Goal: Entertainment & Leisure: Consume media (video, audio)

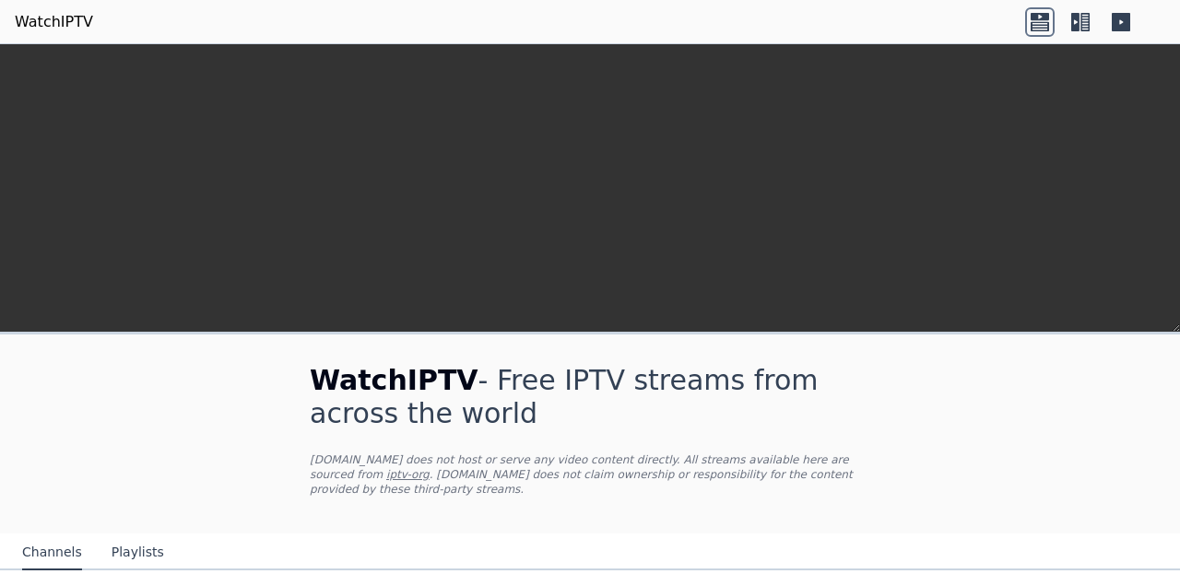
scroll to position [154, 0]
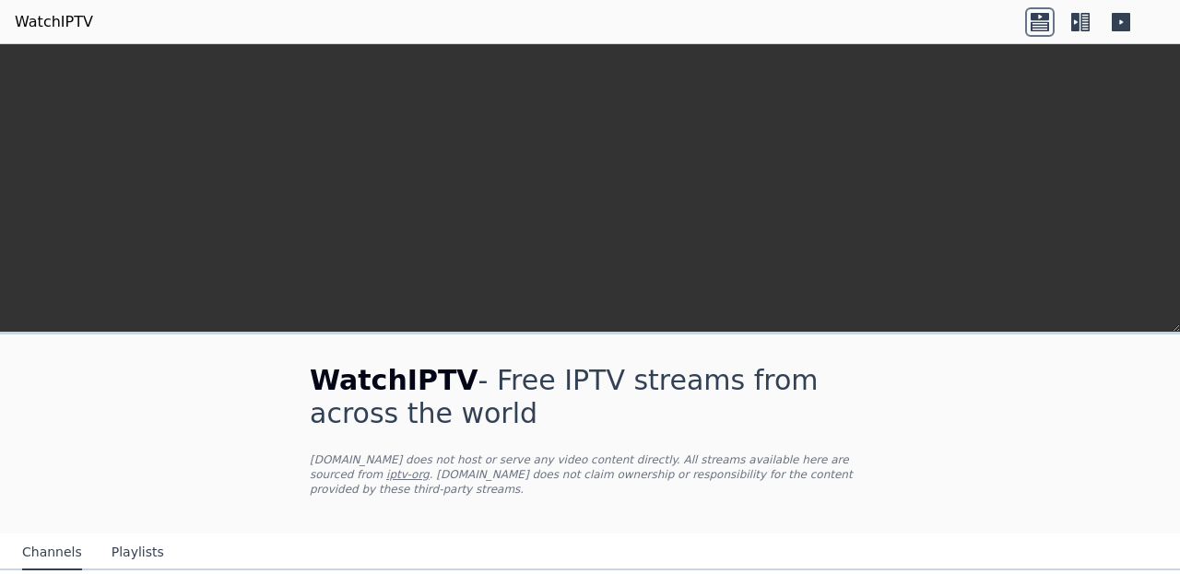
scroll to position [571, 0]
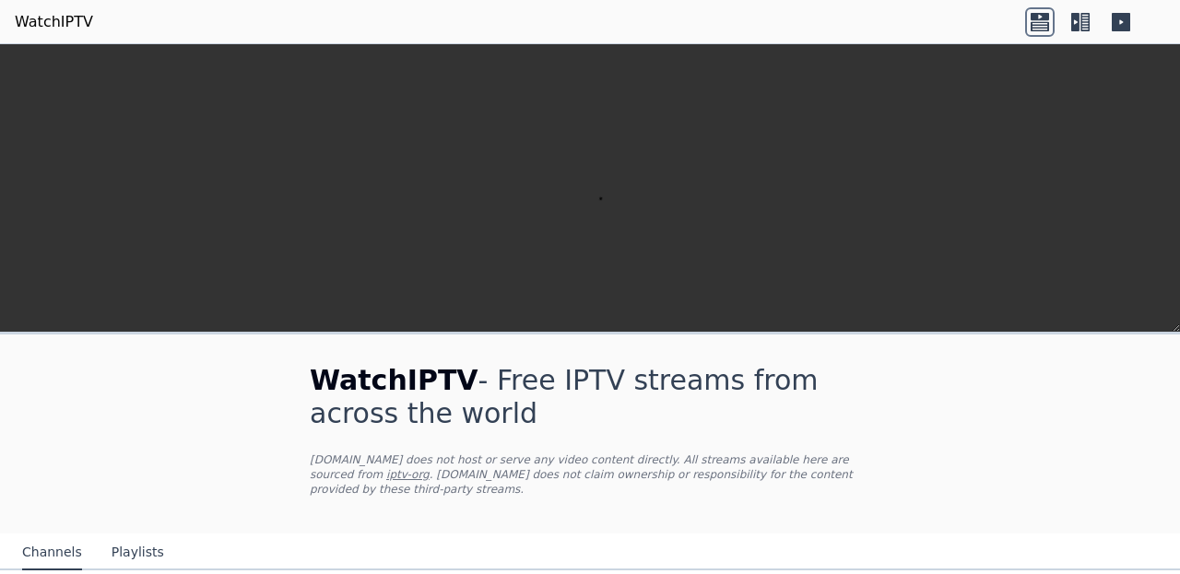
scroll to position [1399, 0]
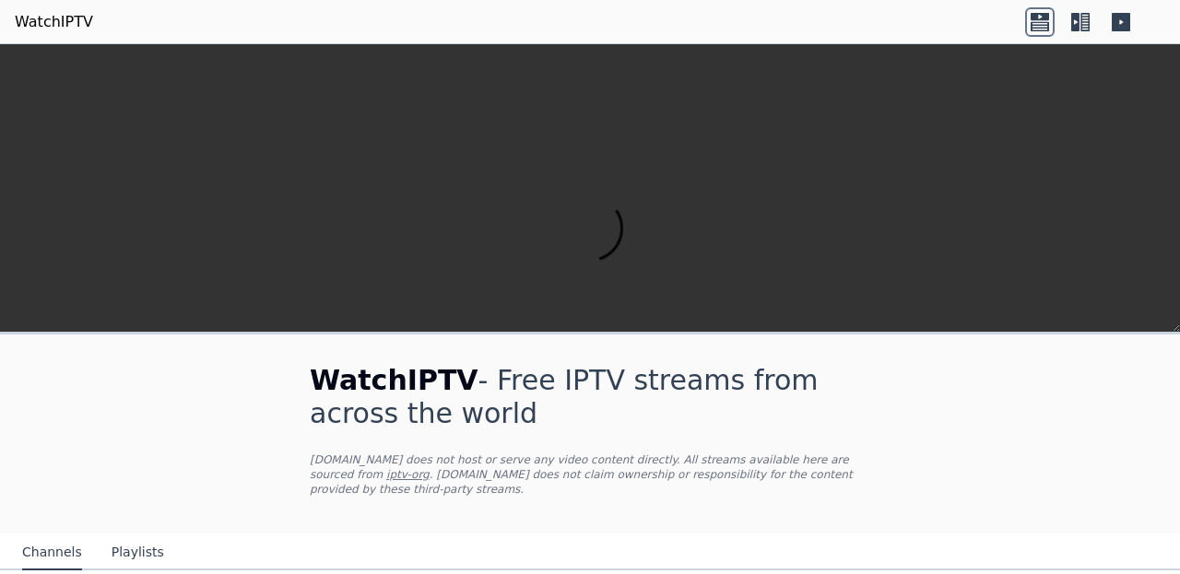
scroll to position [0, 0]
